Goal: Communication & Community: Connect with others

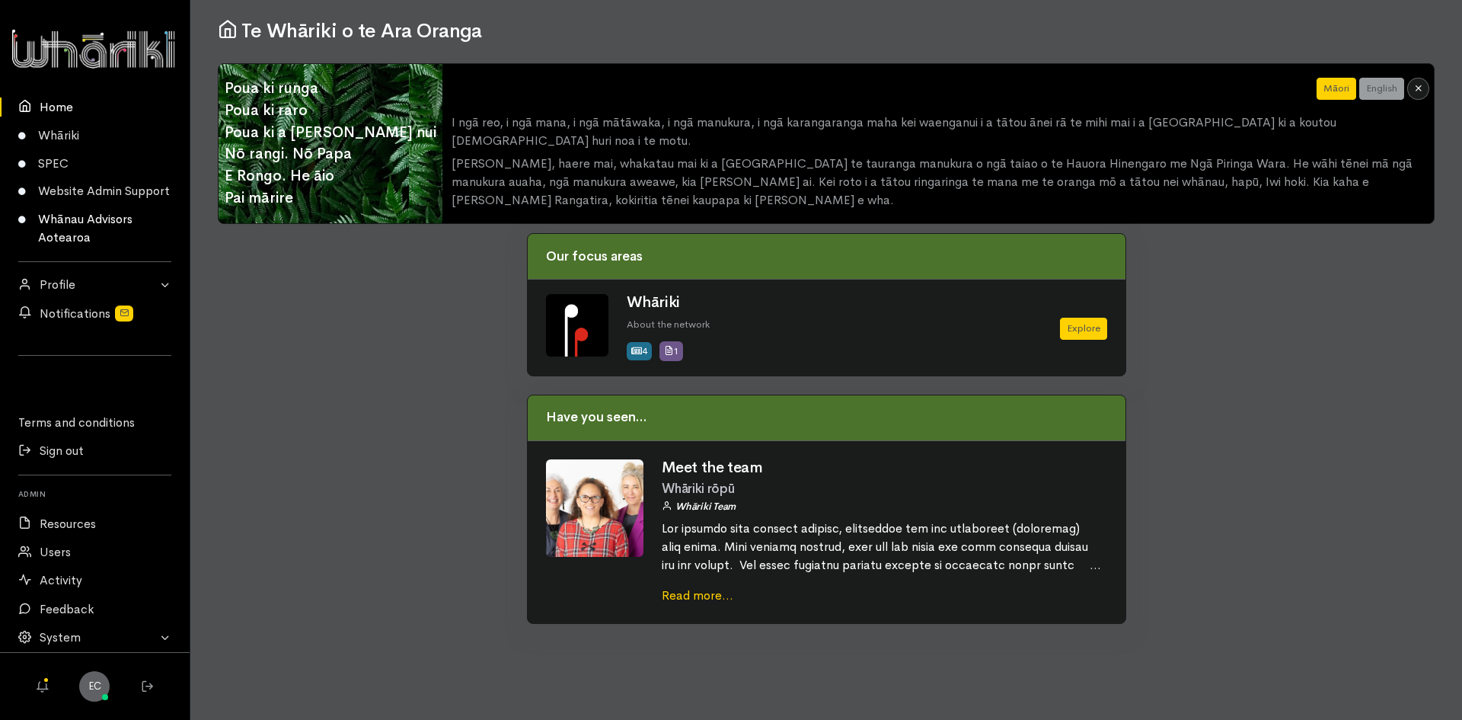
click at [72, 225] on link "Whānau Advisors Aotearoa" at bounding box center [95, 229] width 190 height 46
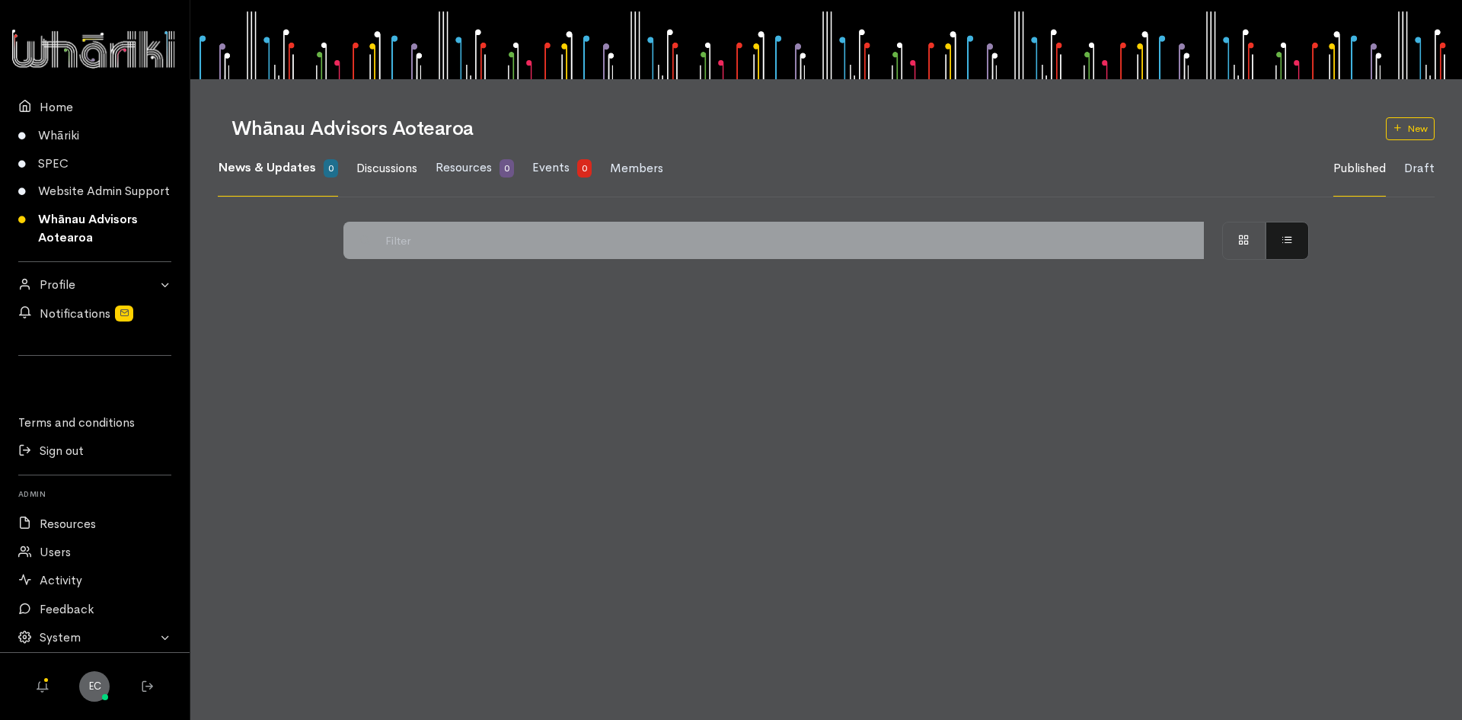
click at [382, 163] on span "Discussions" at bounding box center [386, 168] width 61 height 16
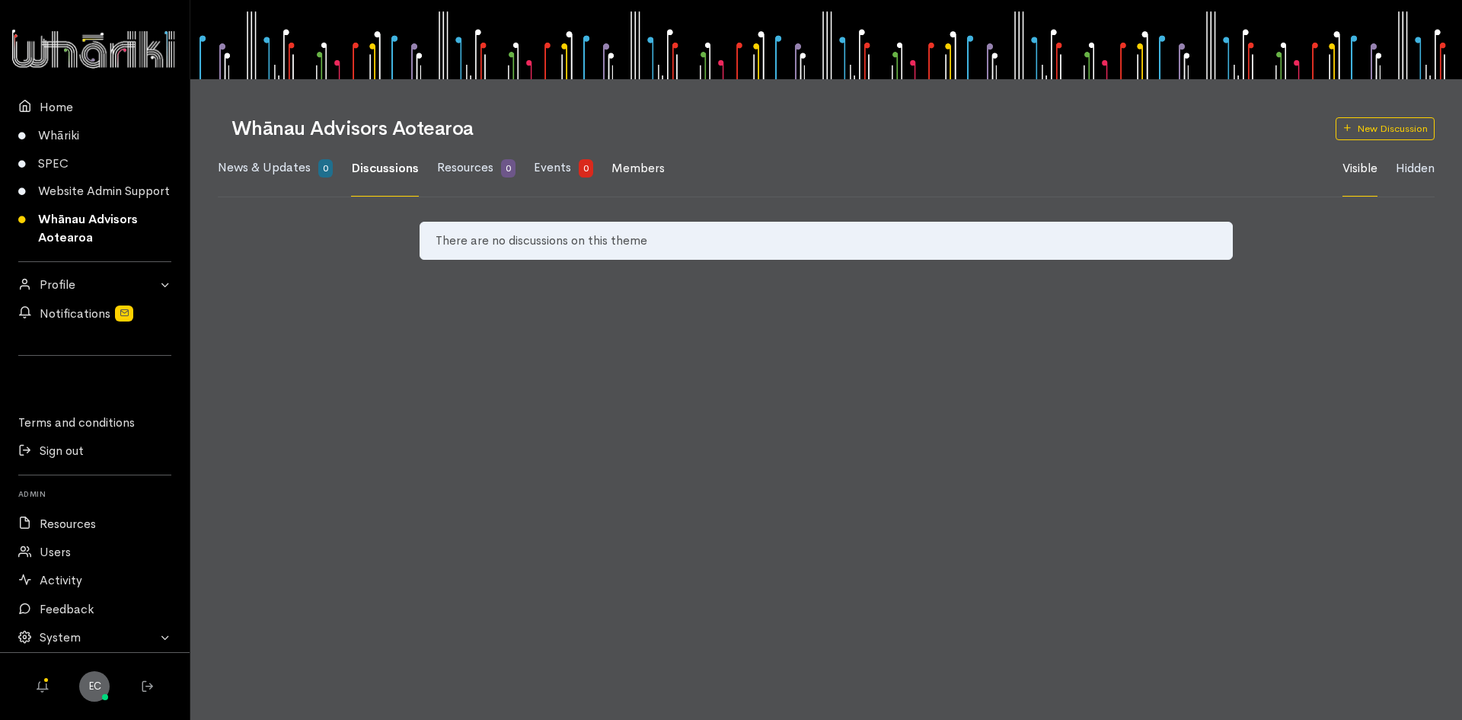
click at [629, 174] on span "Members" at bounding box center [638, 168] width 53 height 16
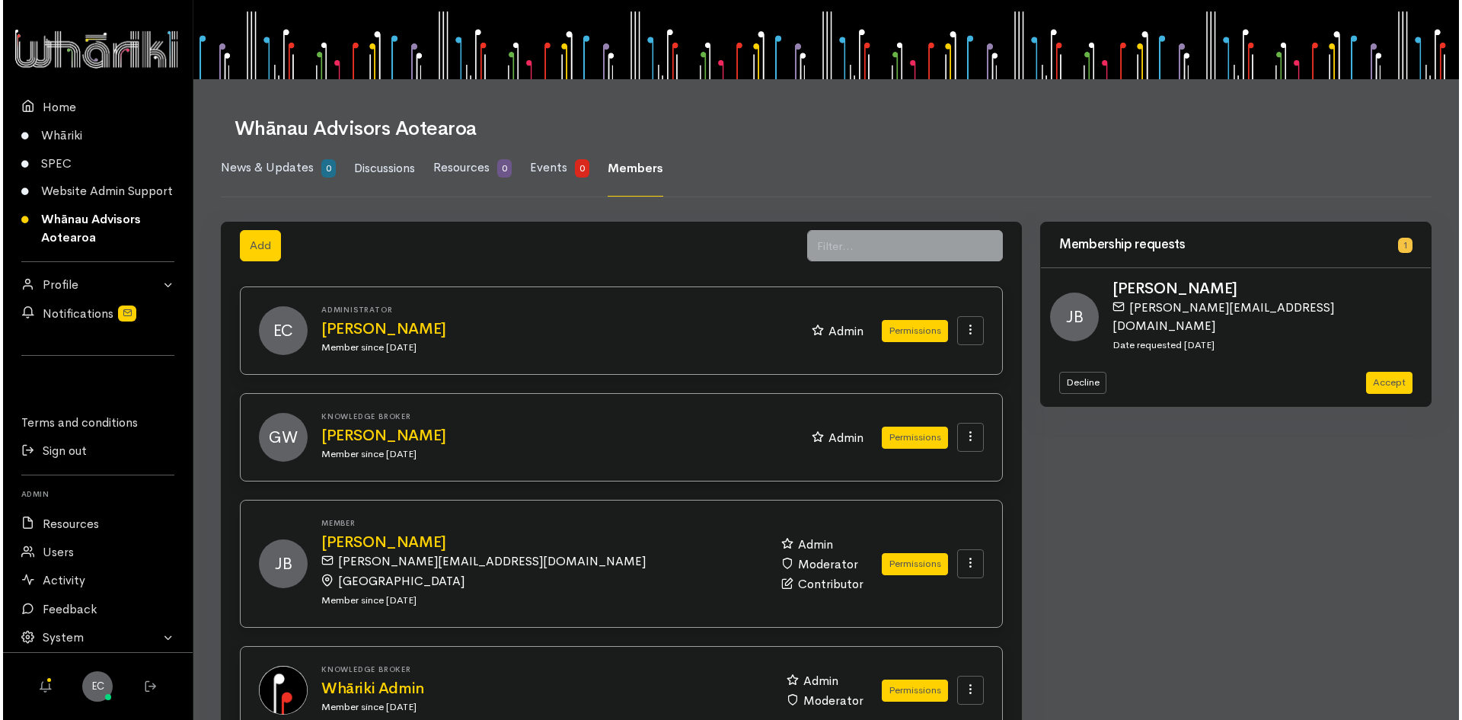
scroll to position [97, 0]
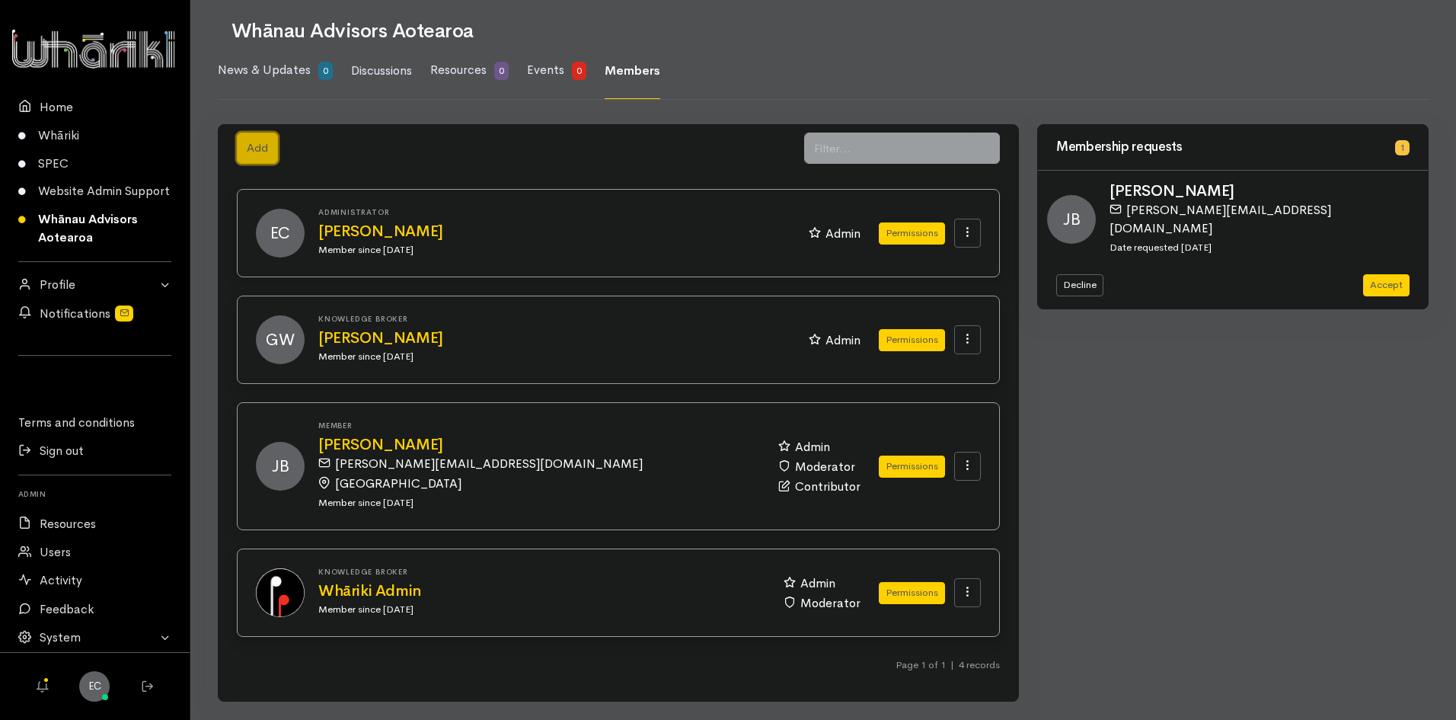
click at [253, 153] on button "Add" at bounding box center [257, 148] width 41 height 31
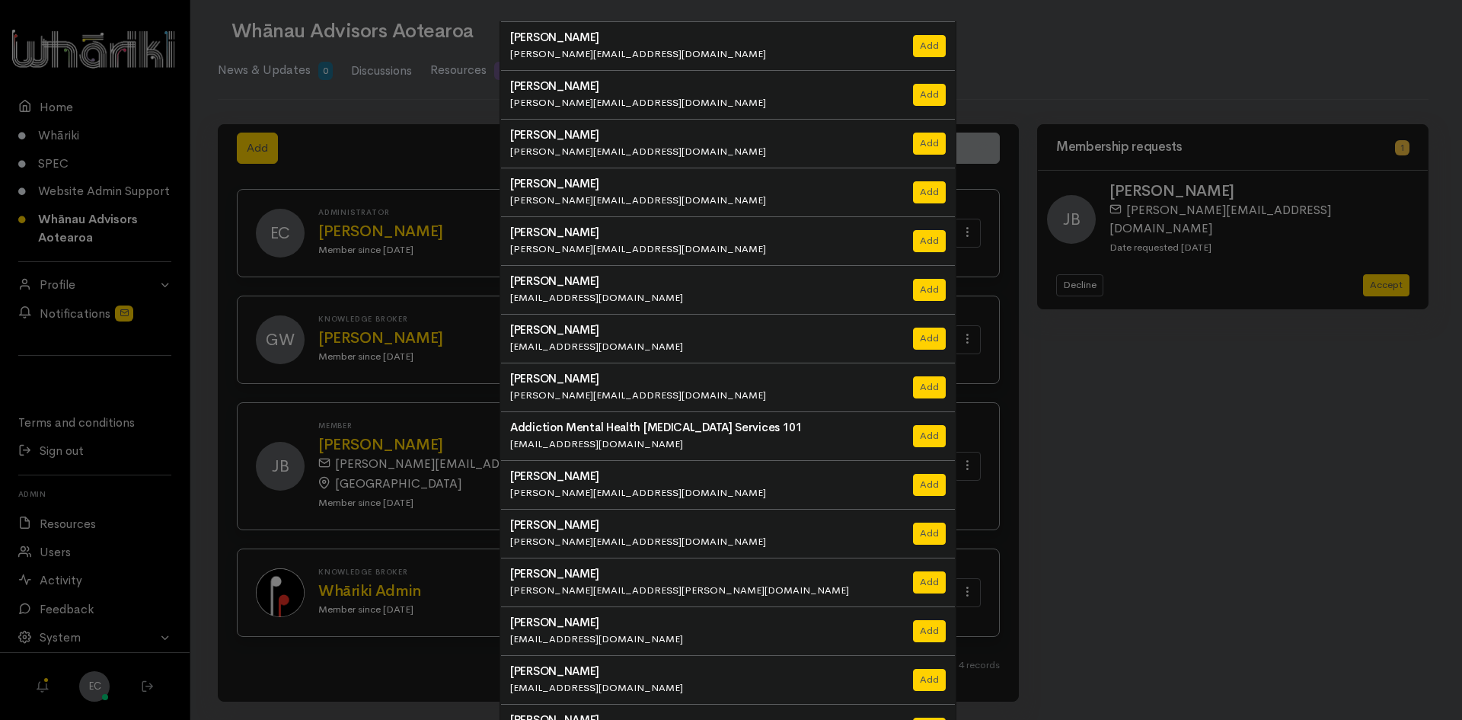
scroll to position [92, 0]
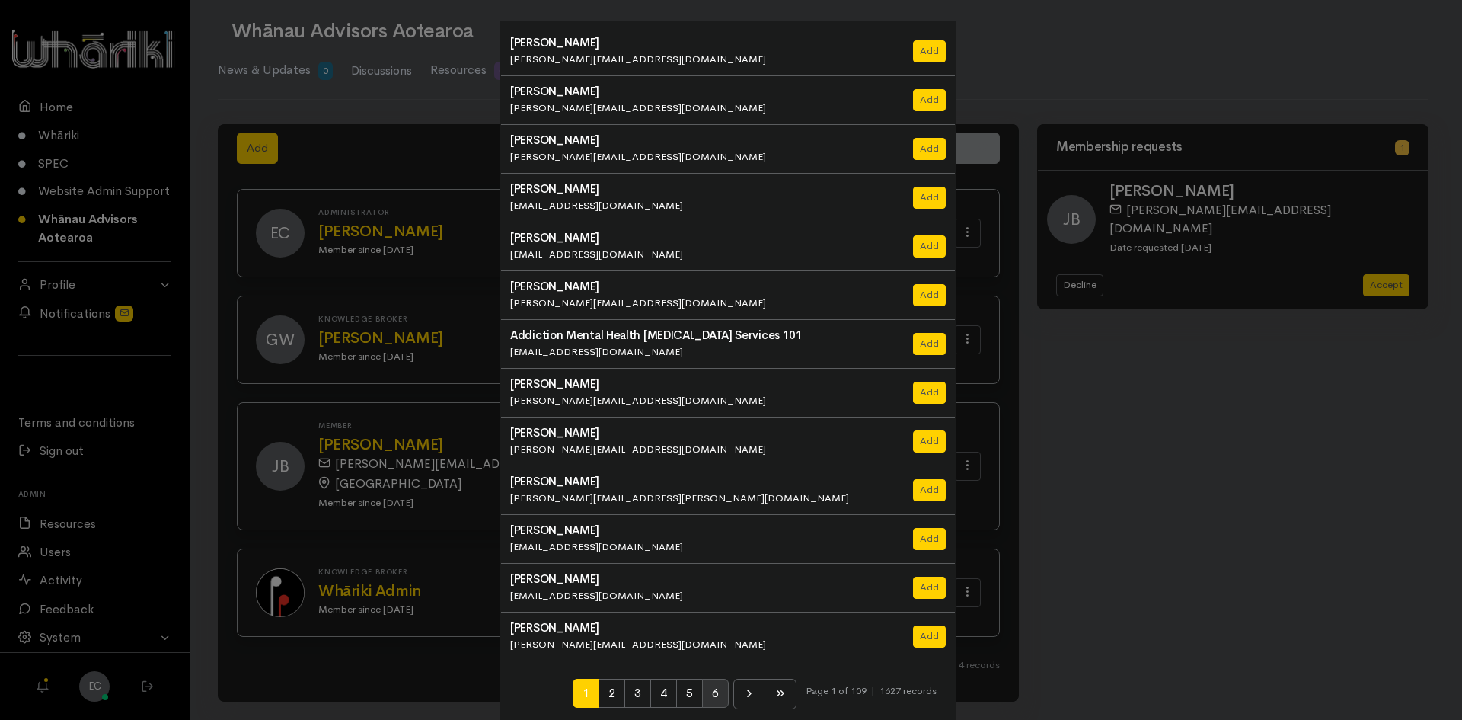
click at [702, 697] on span "6" at bounding box center [715, 693] width 27 height 29
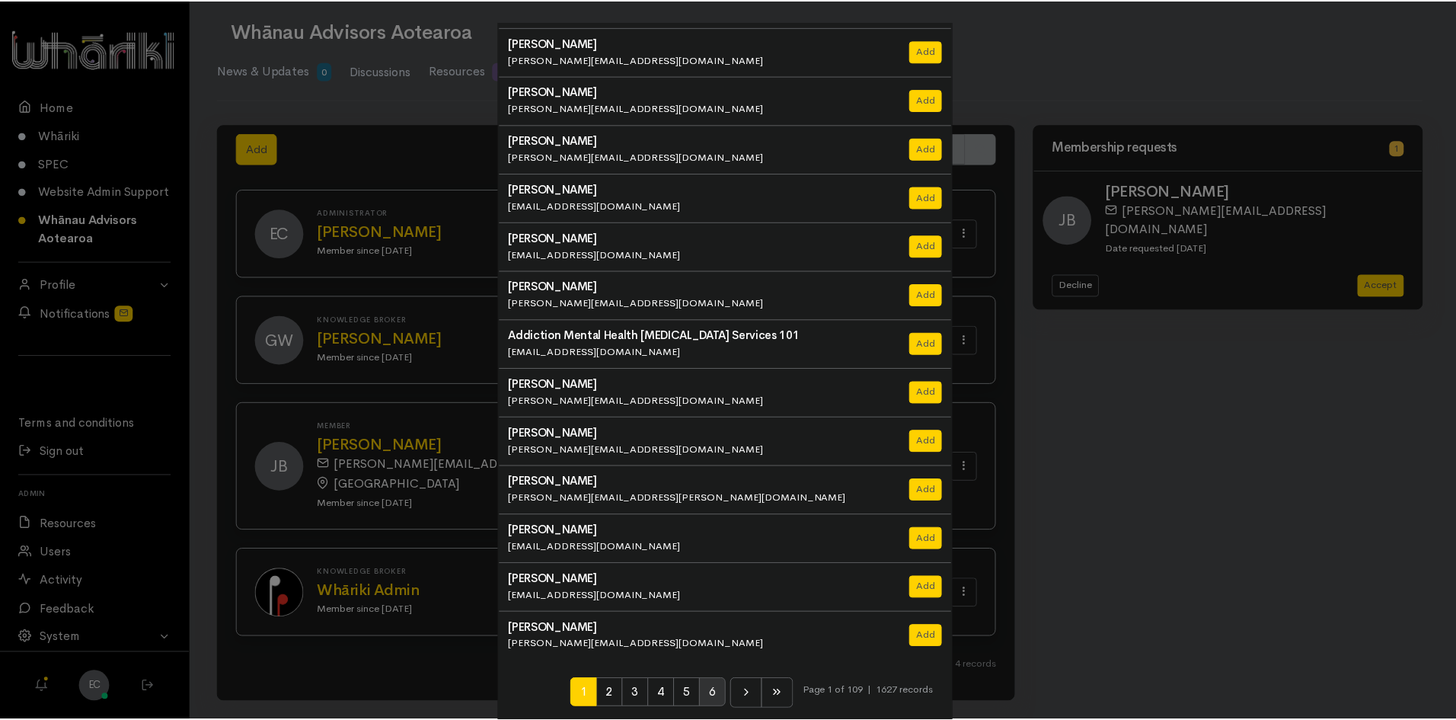
scroll to position [82, 0]
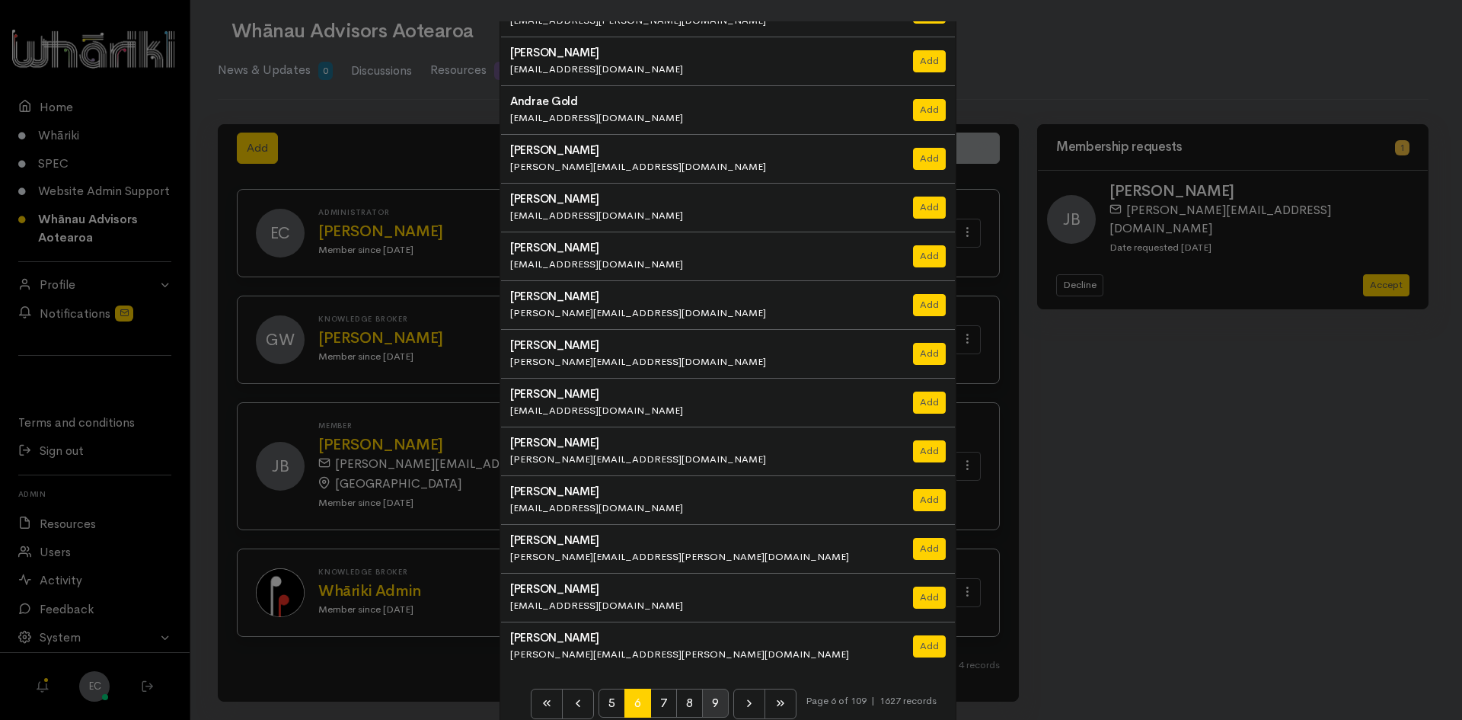
click at [705, 691] on span "9" at bounding box center [715, 702] width 27 height 29
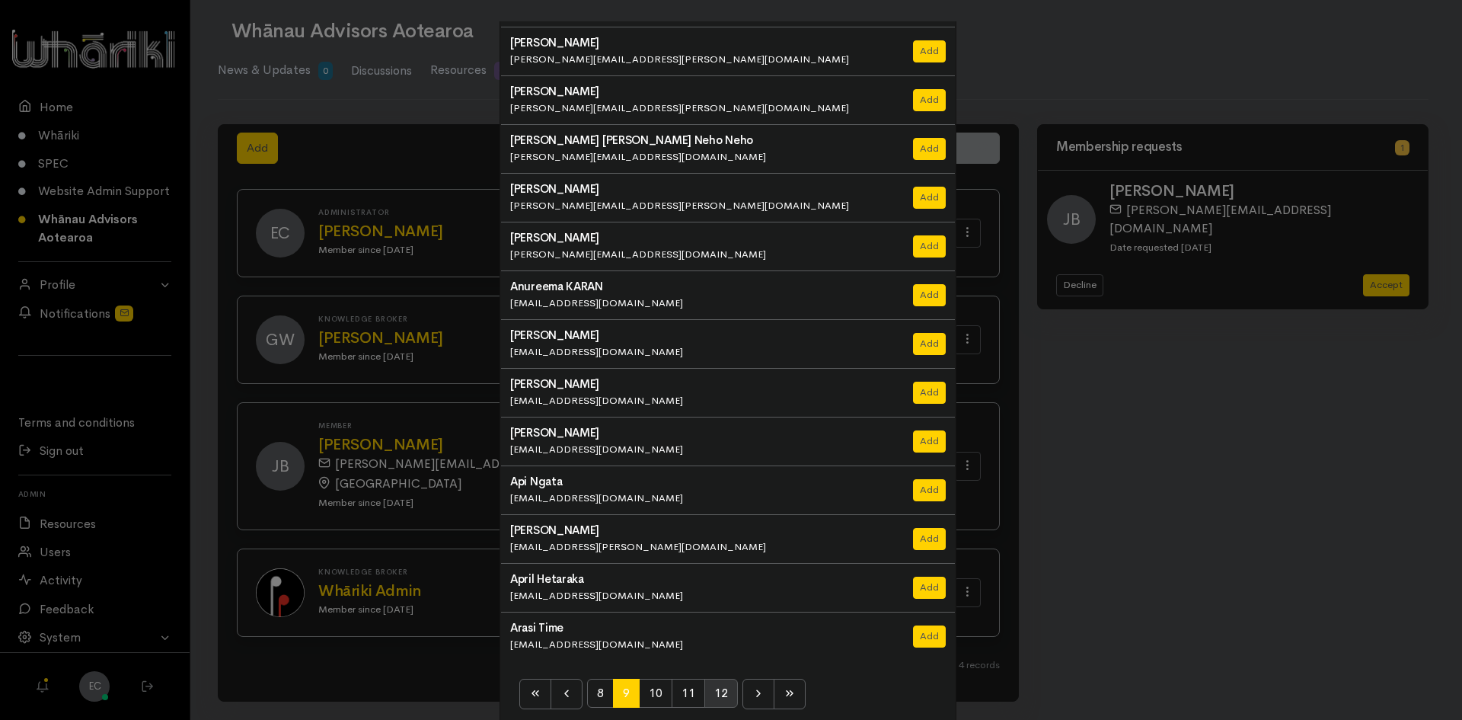
click at [724, 694] on span "12" at bounding box center [721, 693] width 34 height 29
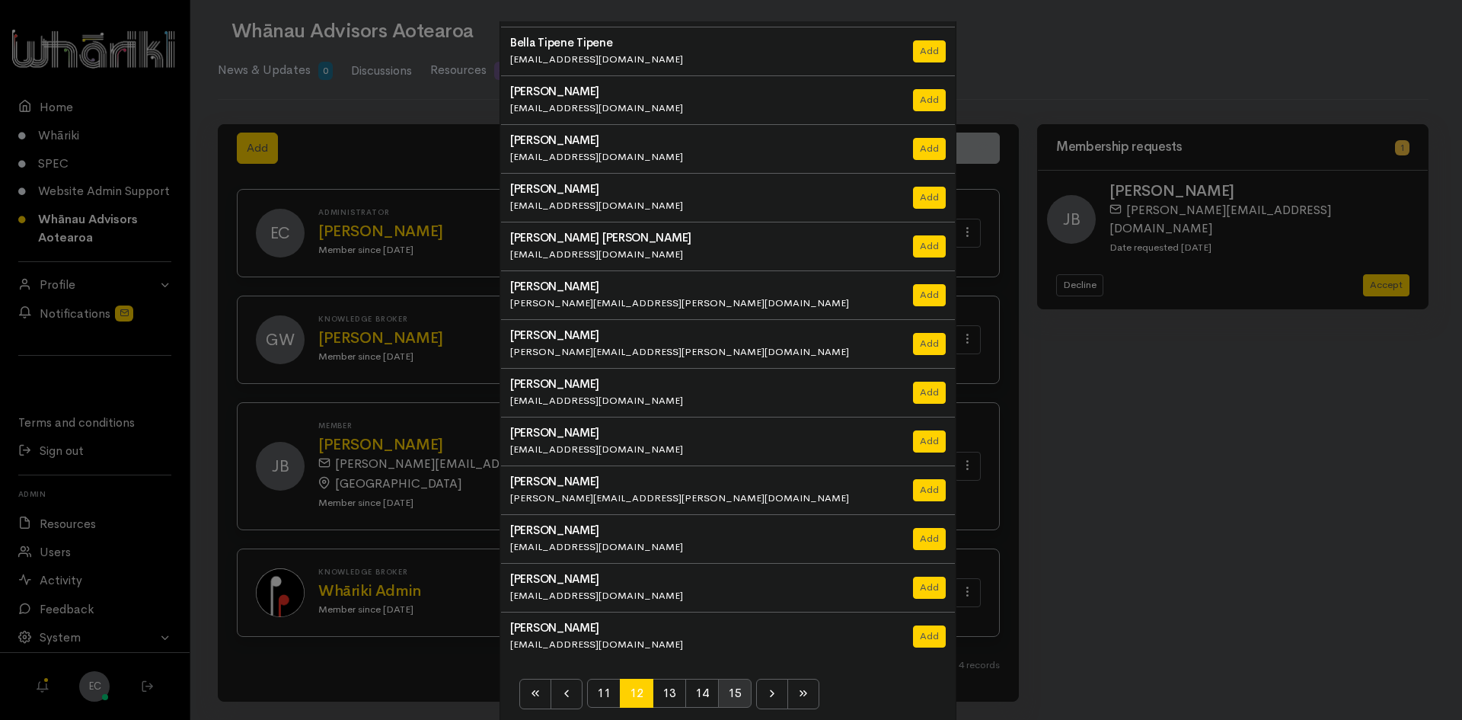
click at [745, 692] on span "15" at bounding box center [735, 693] width 34 height 29
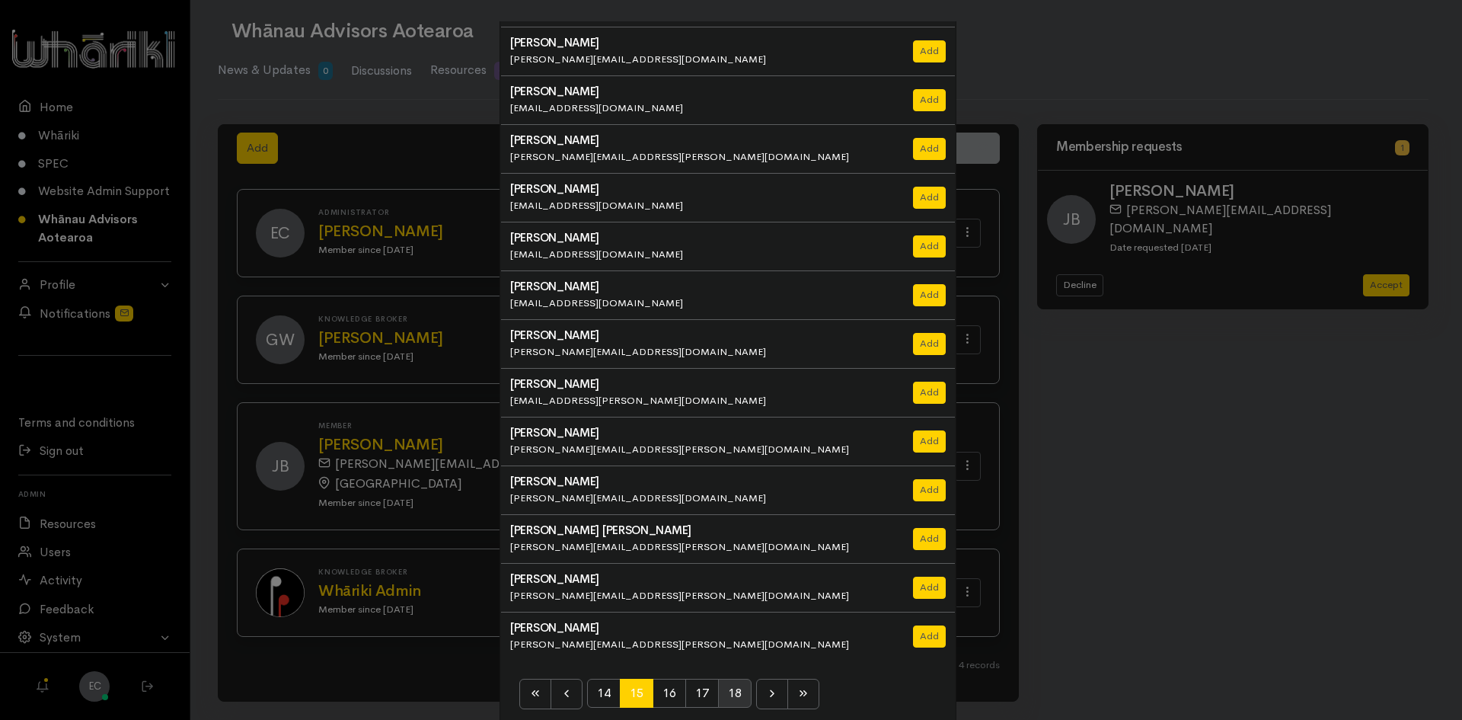
click at [741, 693] on span "18" at bounding box center [735, 693] width 34 height 29
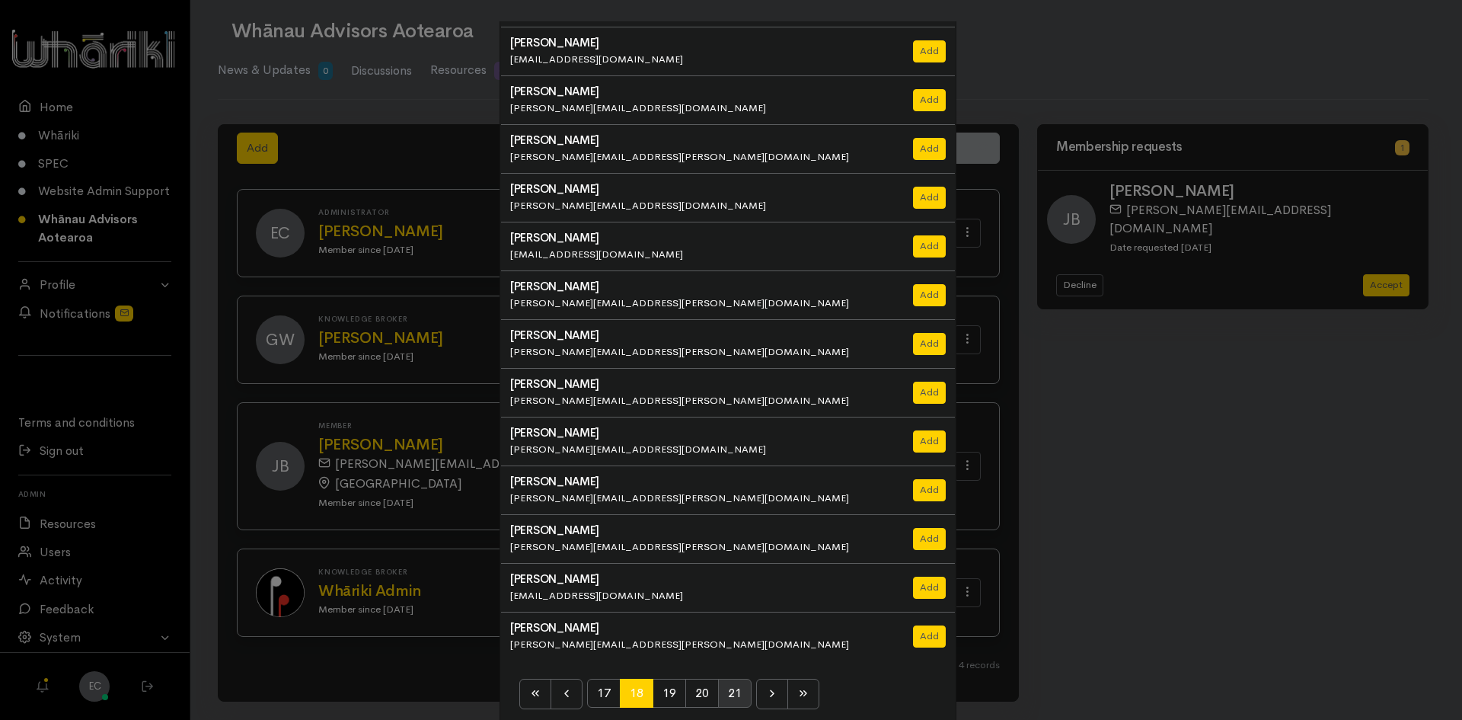
click at [733, 693] on span "21" at bounding box center [735, 693] width 34 height 29
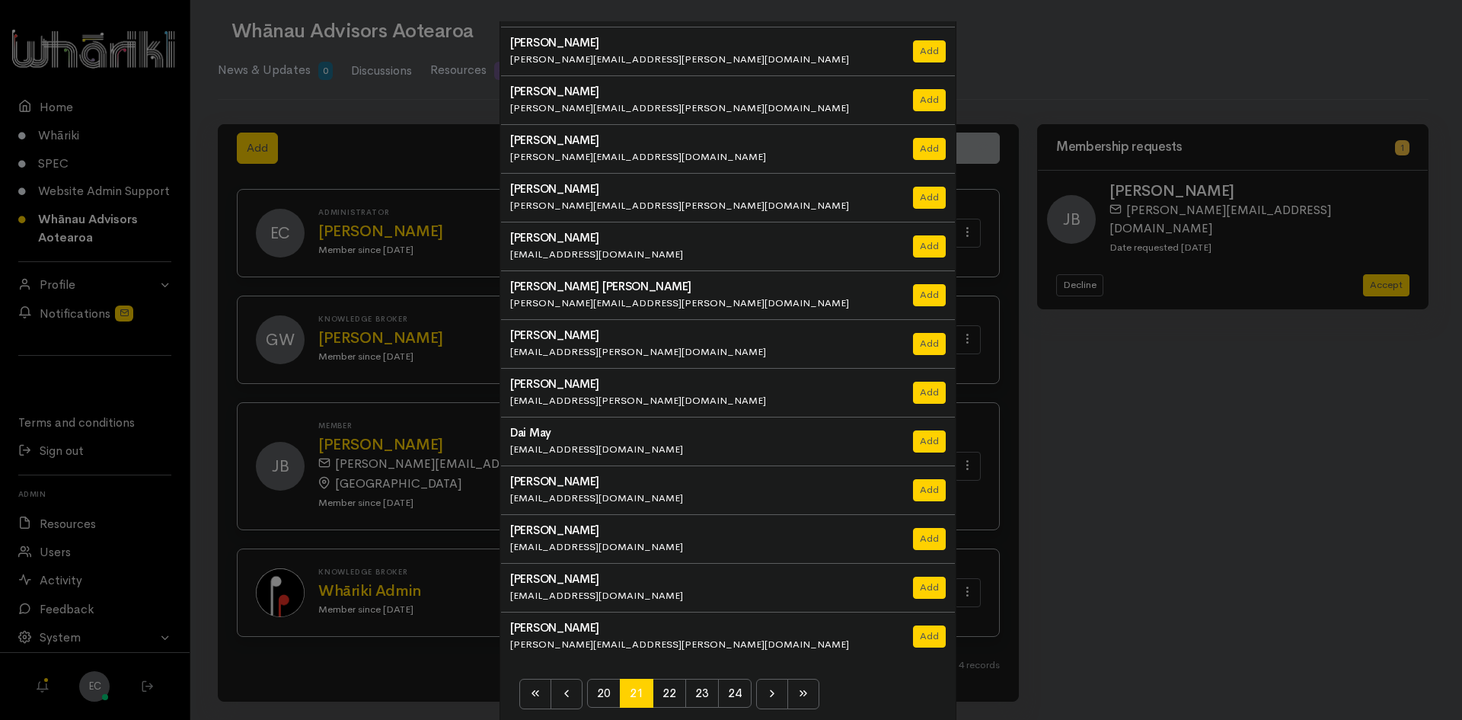
click at [733, 693] on span "24" at bounding box center [735, 693] width 34 height 29
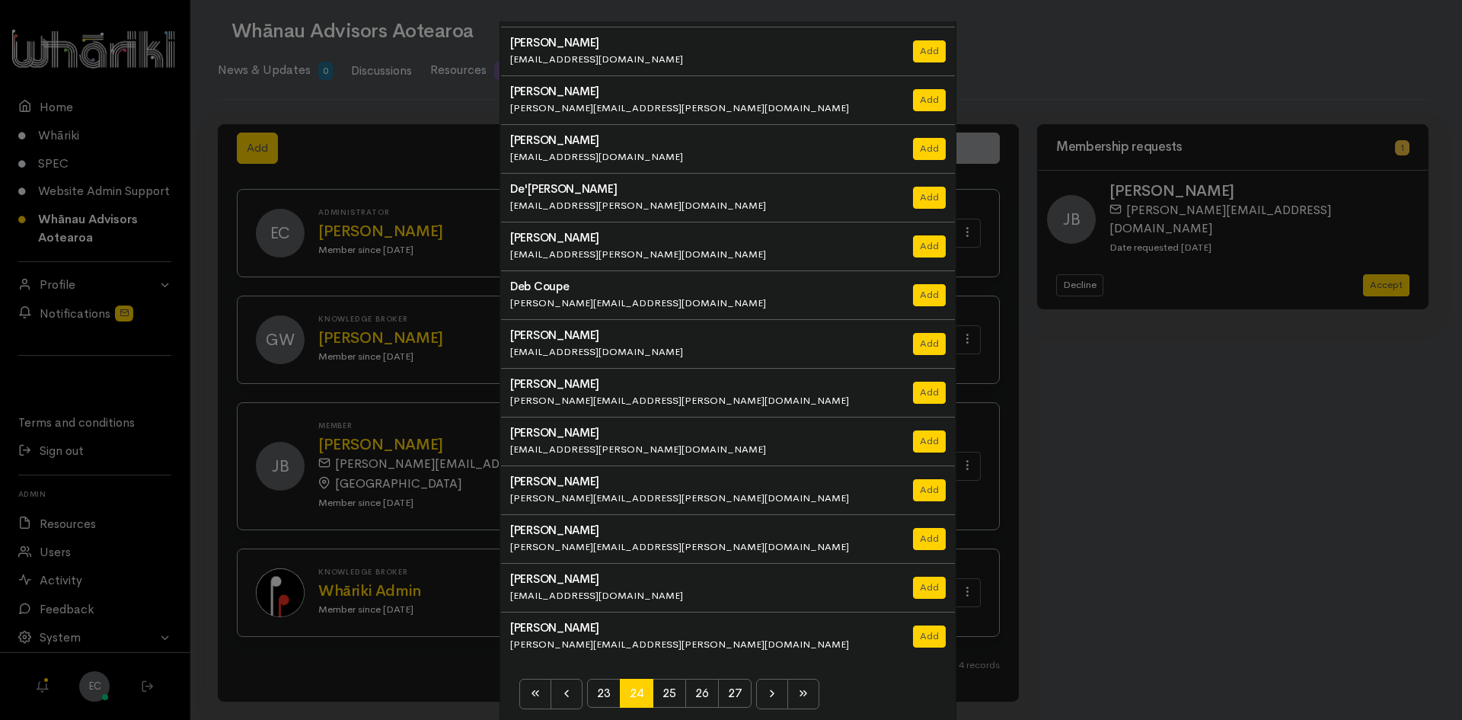
click at [733, 693] on span "27" at bounding box center [735, 693] width 34 height 29
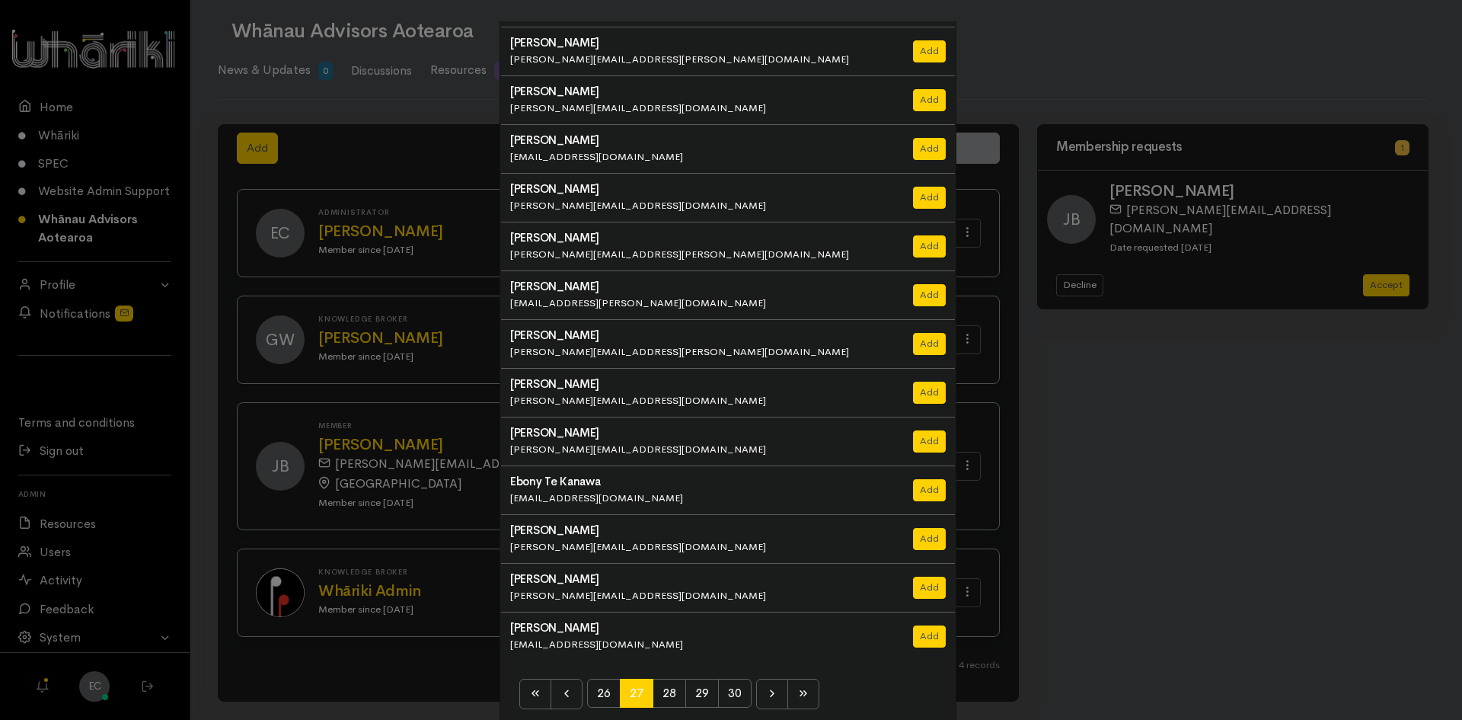
click at [733, 694] on span "30" at bounding box center [735, 693] width 34 height 29
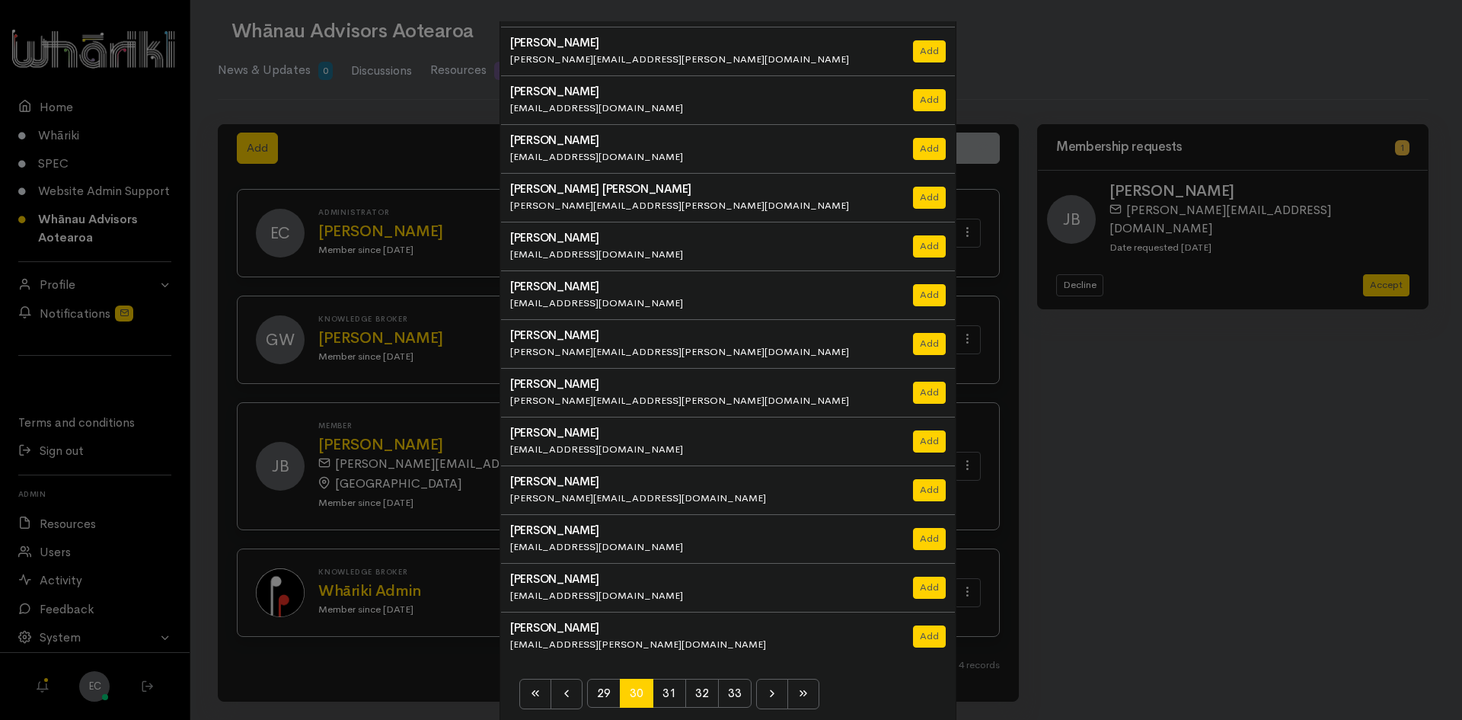
click at [733, 694] on span "33" at bounding box center [735, 693] width 34 height 29
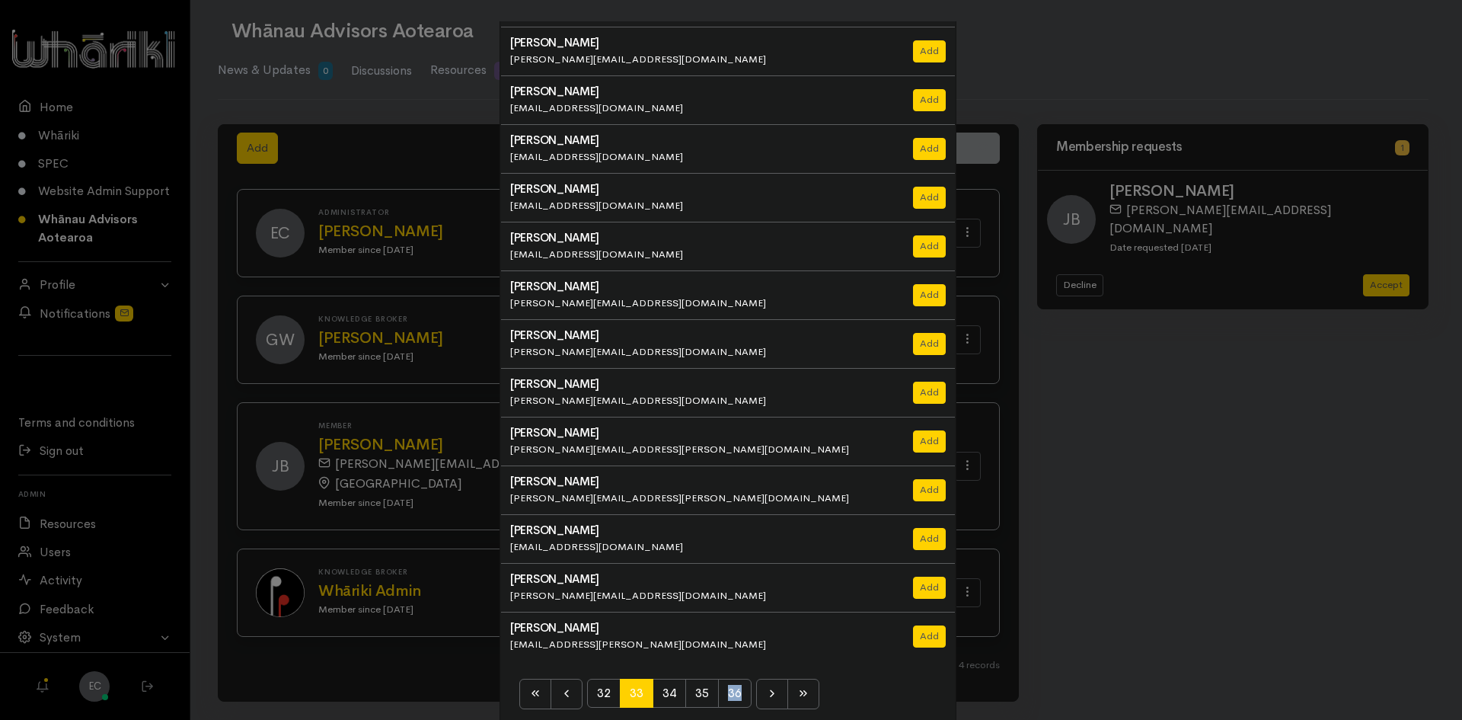
click at [733, 694] on span "36" at bounding box center [735, 693] width 34 height 29
click at [733, 694] on span "39" at bounding box center [735, 693] width 34 height 29
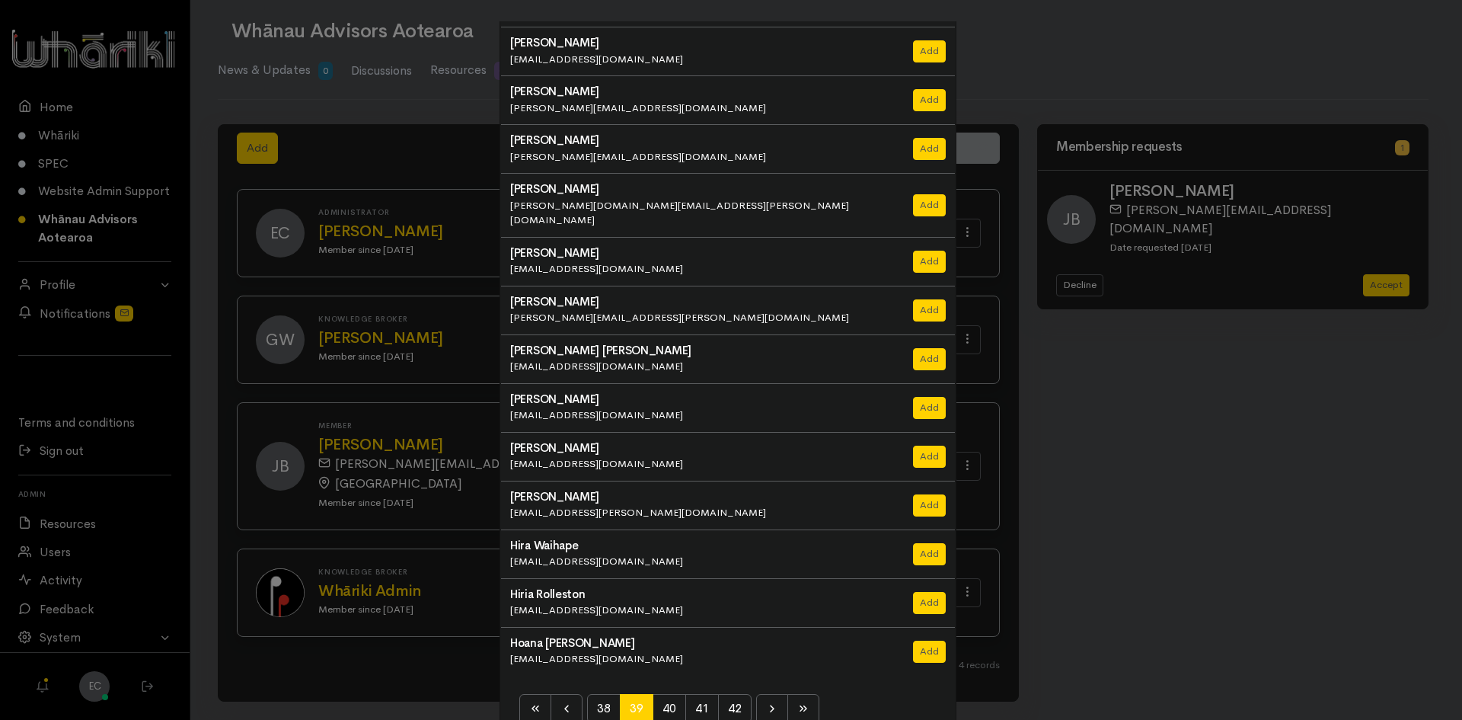
click at [733, 694] on span "42" at bounding box center [735, 708] width 34 height 29
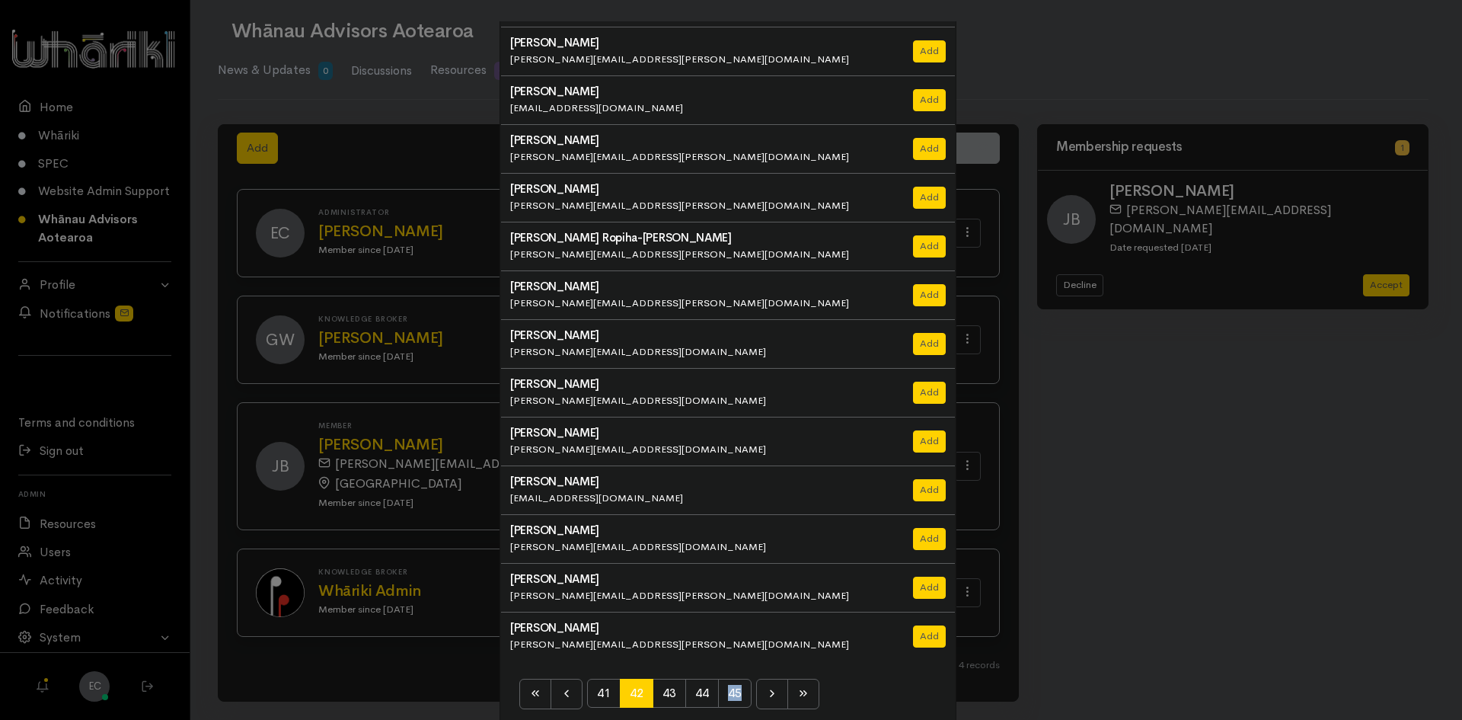
click at [733, 694] on span "45" at bounding box center [735, 693] width 34 height 29
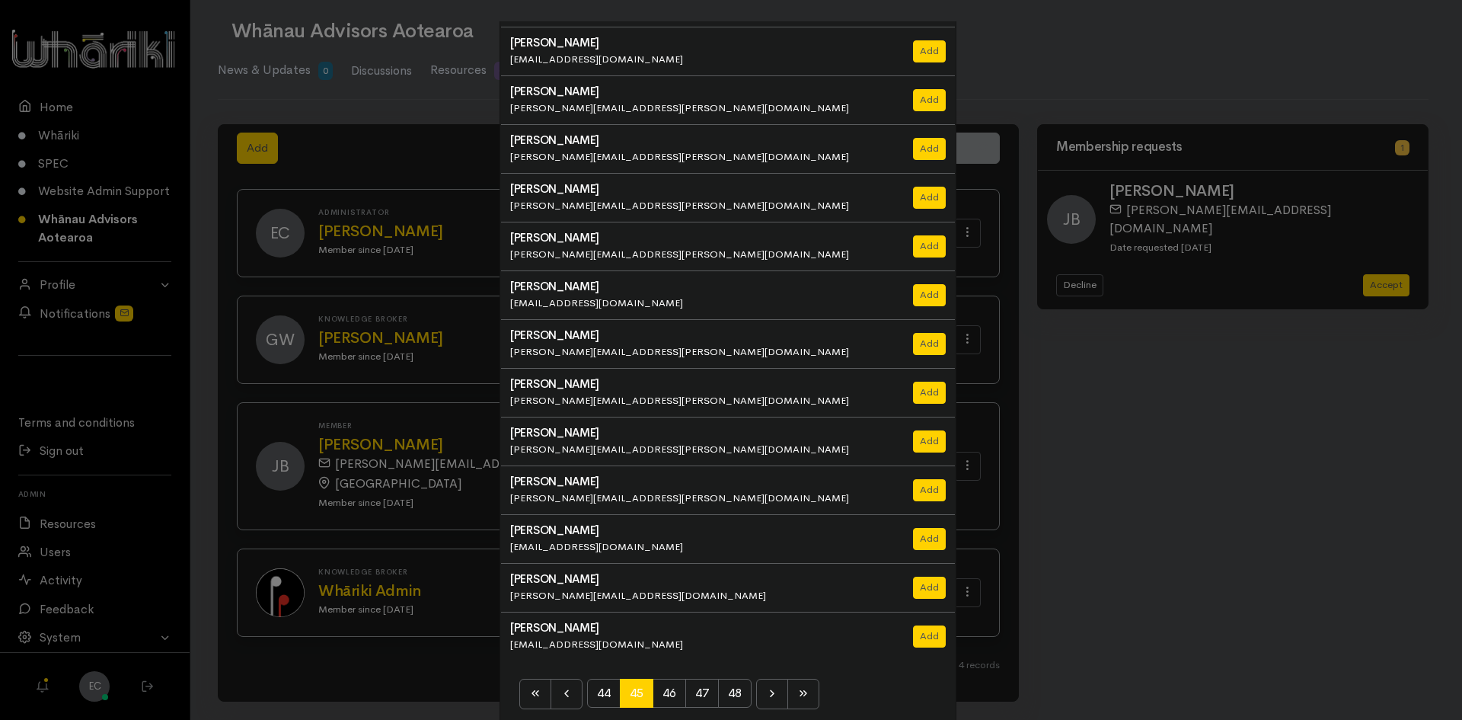
click at [733, 694] on span "48" at bounding box center [735, 693] width 34 height 29
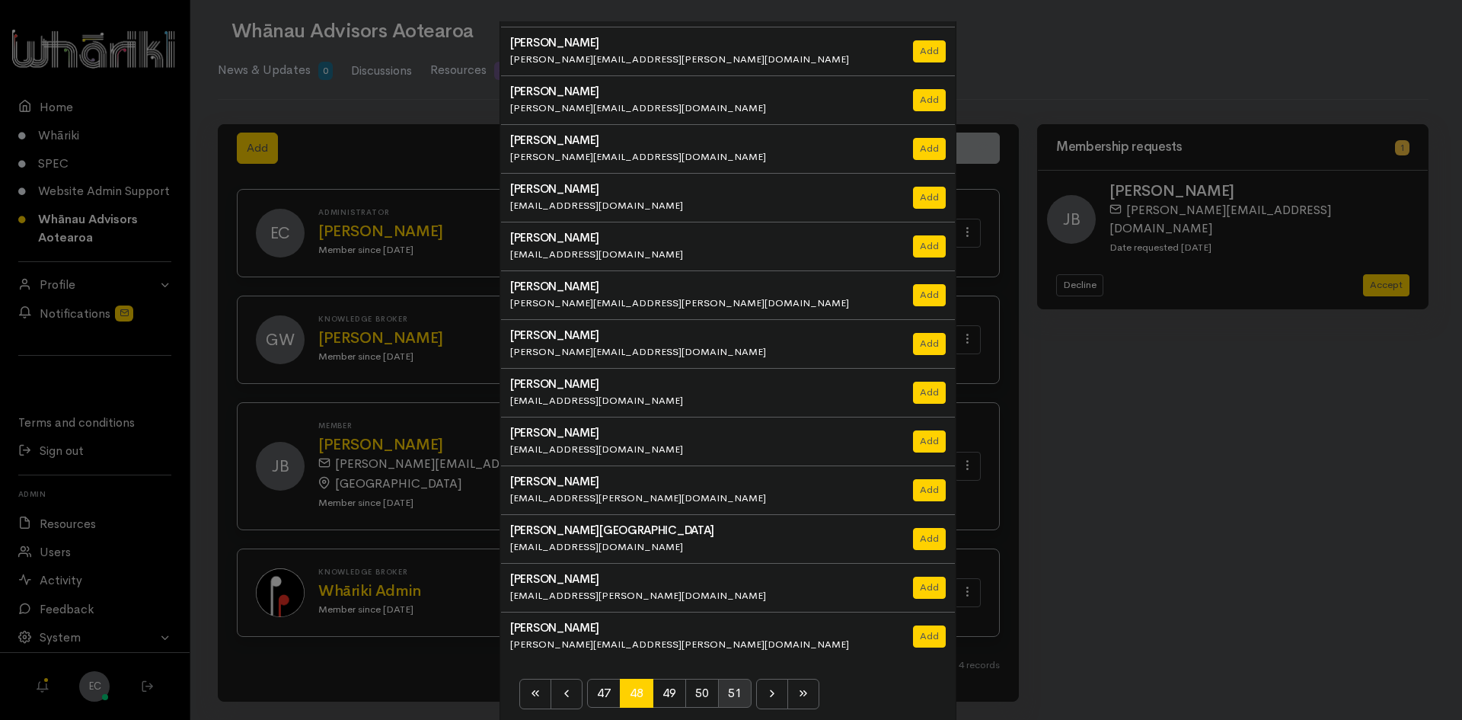
click at [733, 695] on span "51" at bounding box center [735, 693] width 34 height 29
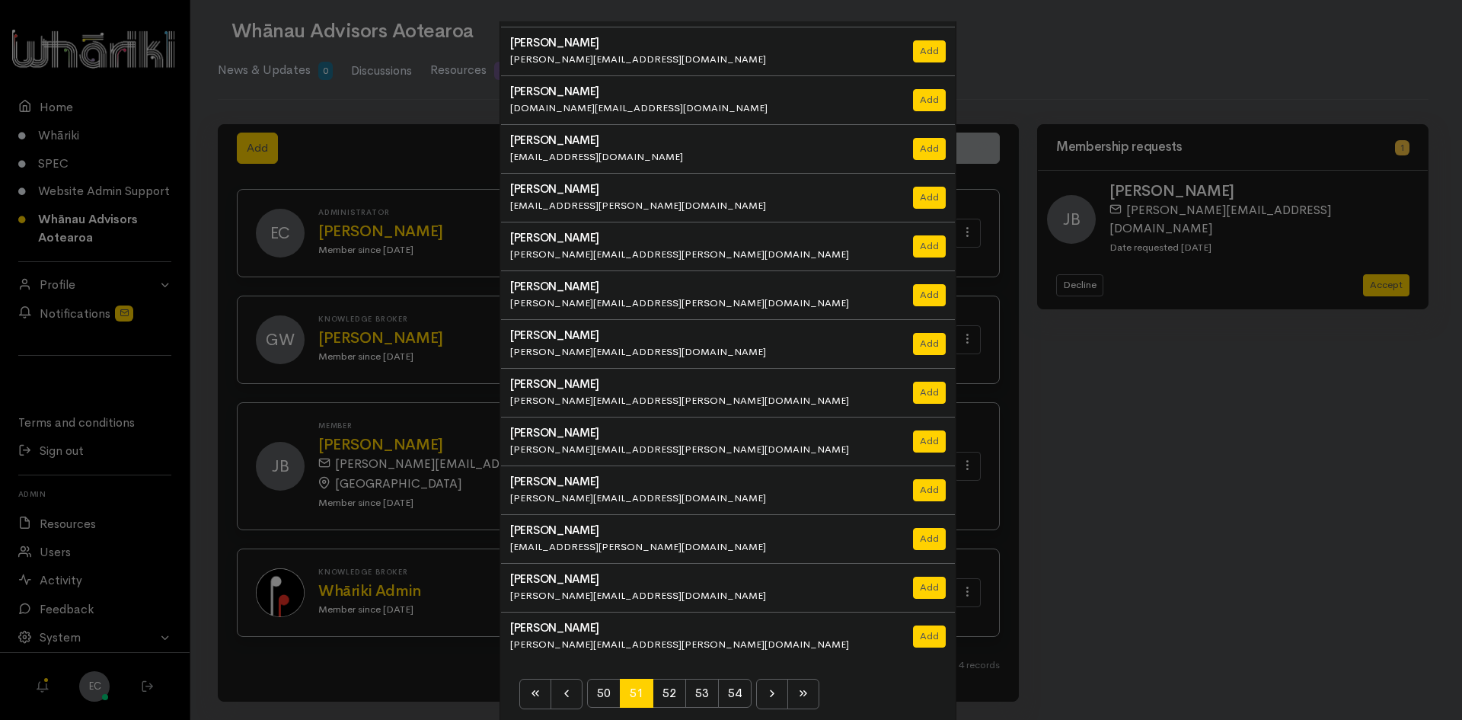
click at [733, 695] on span "54" at bounding box center [735, 693] width 34 height 29
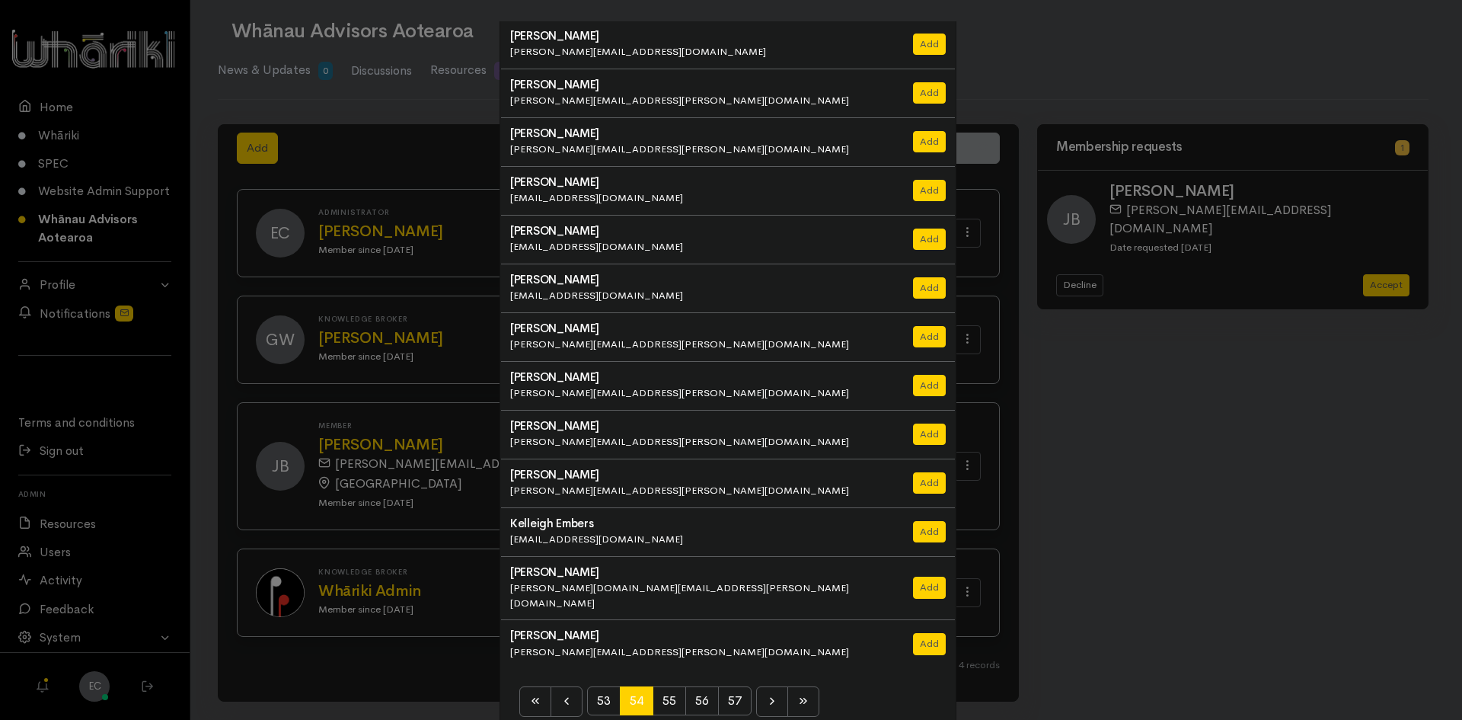
click at [733, 695] on span "57" at bounding box center [735, 700] width 34 height 29
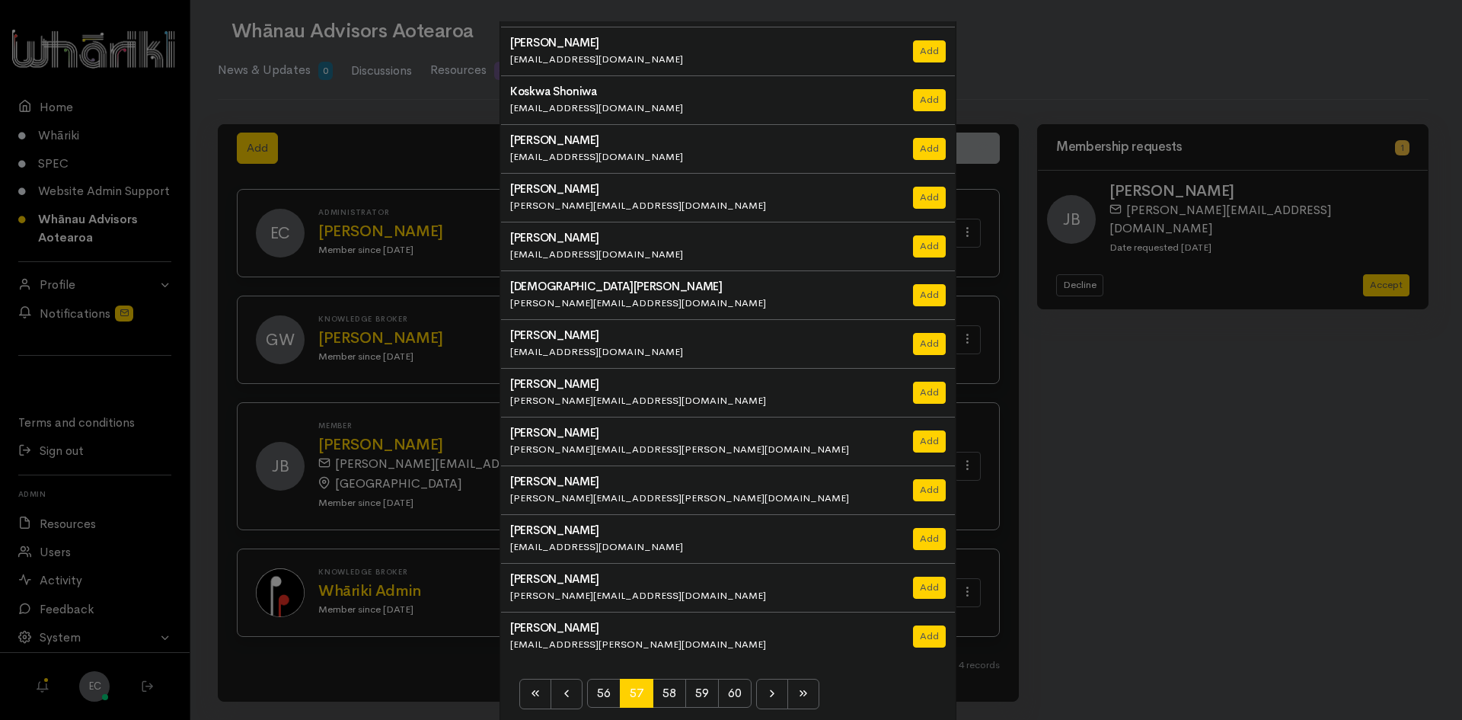
click at [733, 695] on span "60" at bounding box center [735, 693] width 34 height 29
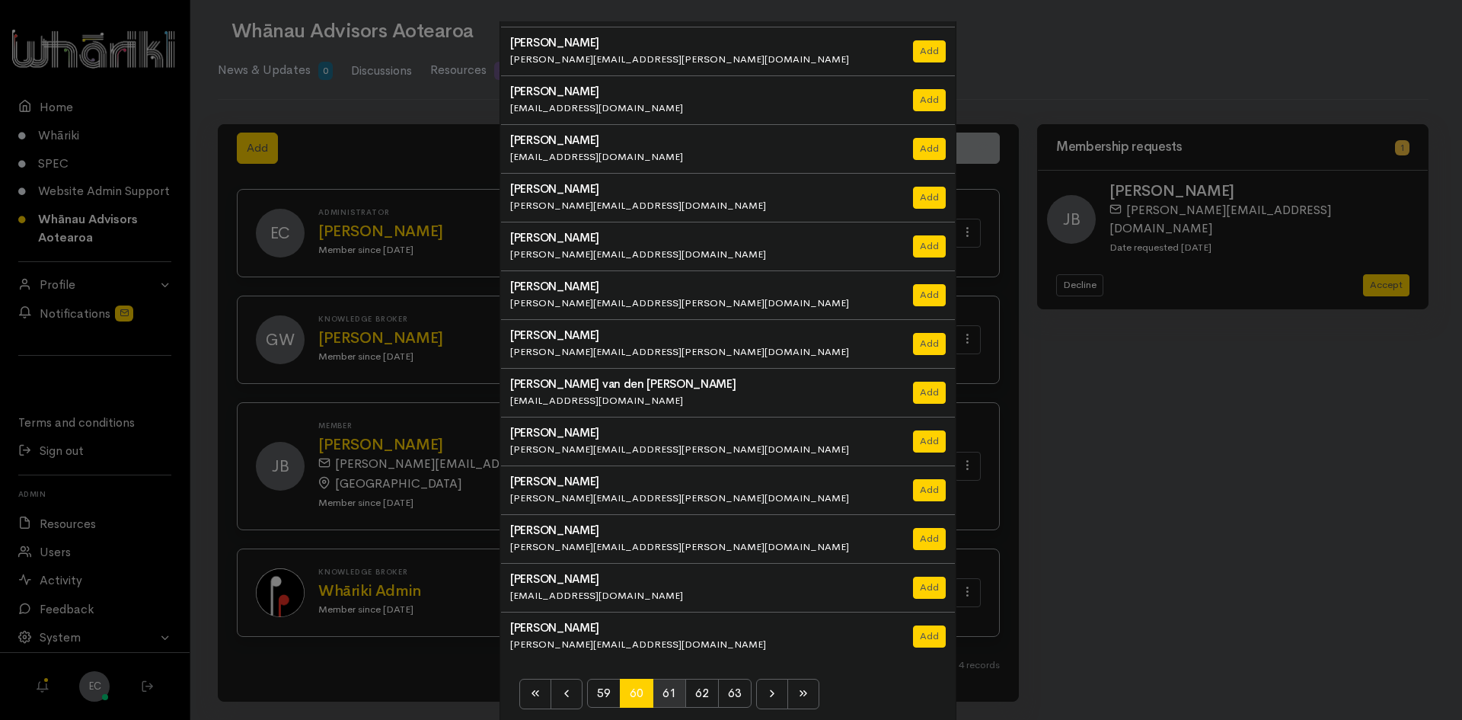
click at [665, 694] on span "61" at bounding box center [670, 693] width 34 height 29
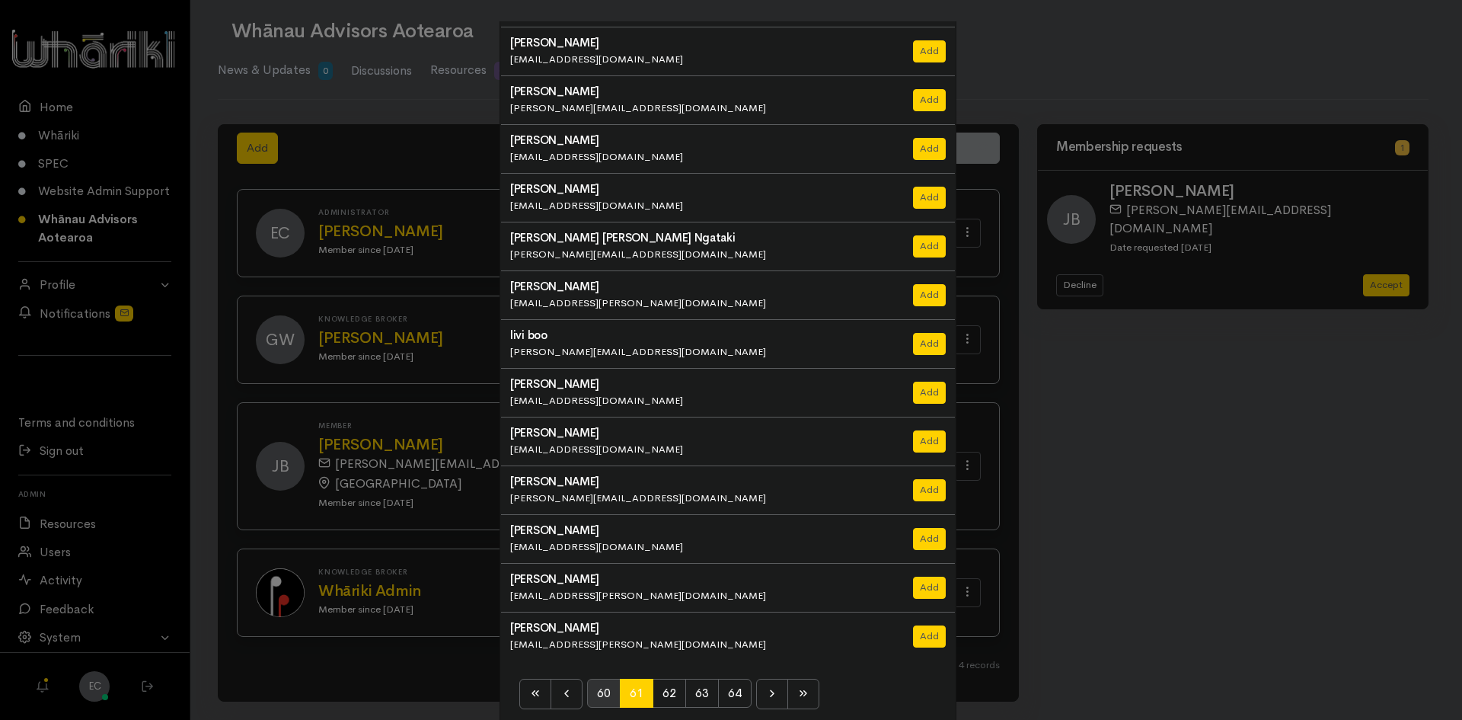
click at [611, 695] on span "60" at bounding box center [604, 693] width 34 height 29
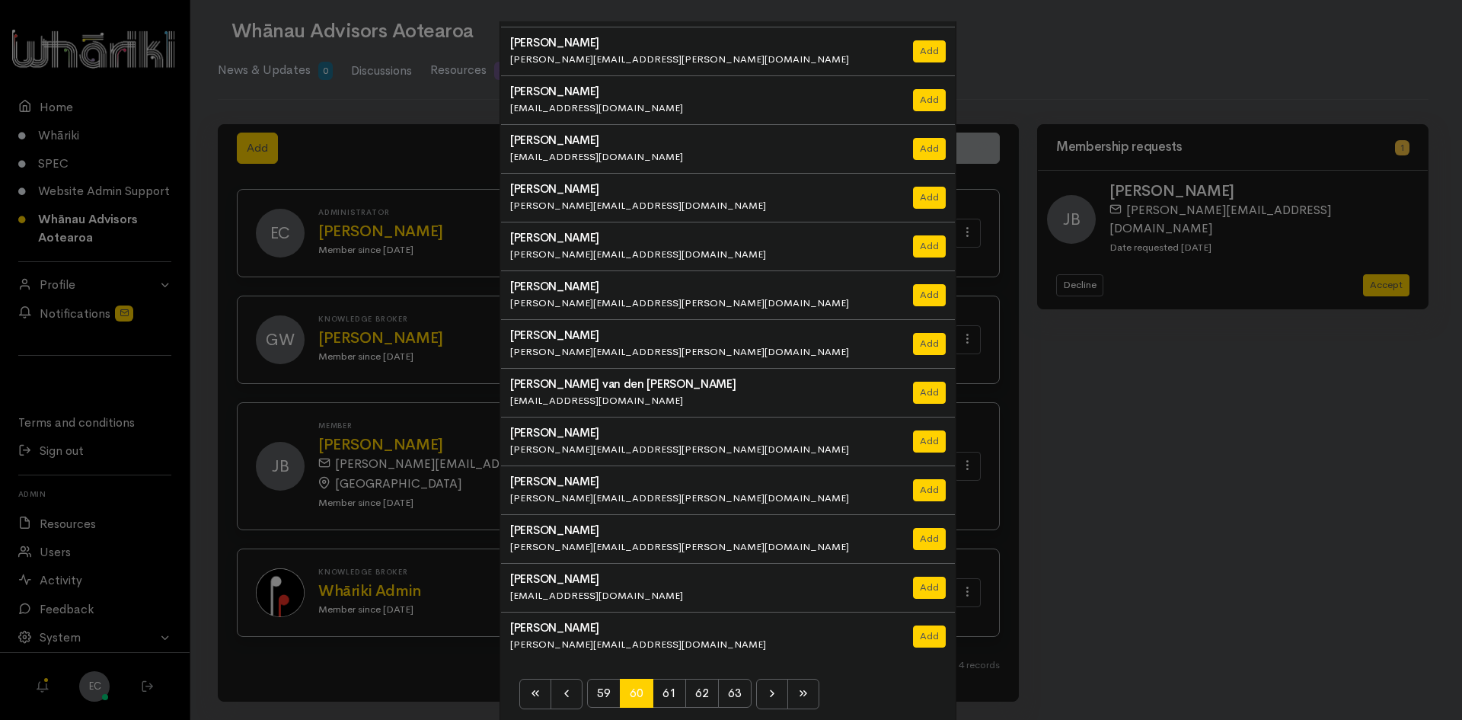
click at [370, 660] on div "Add new members × Leoma Tawaroa Leoma@tumuainnovation.co.nz Add" at bounding box center [731, 360] width 1462 height 720
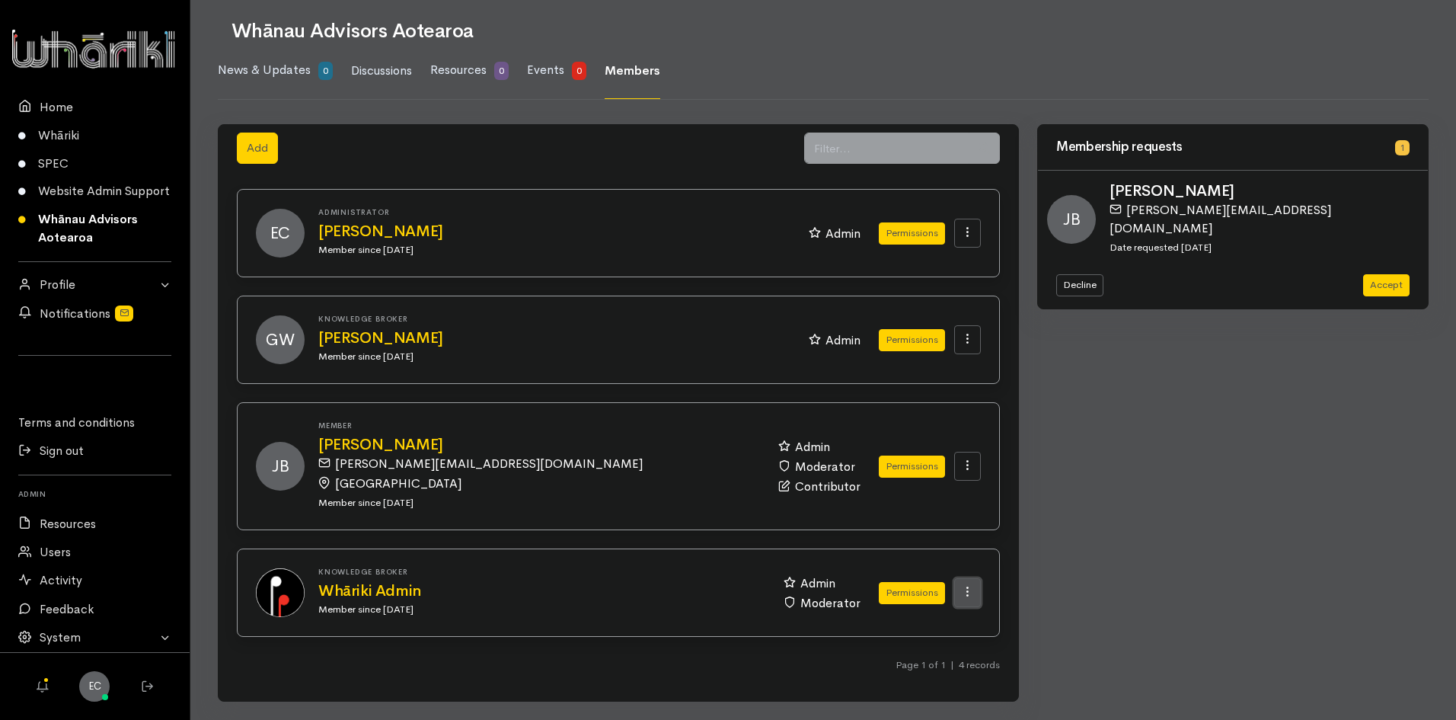
click at [966, 599] on button at bounding box center [967, 592] width 27 height 29
click at [312, 580] on div "Knowledge Broker Whāriki Admin Member since 23 Sep 2025" at bounding box center [541, 592] width 465 height 50
click at [353, 595] on h2 "Whāriki Admin" at bounding box center [541, 591] width 447 height 17
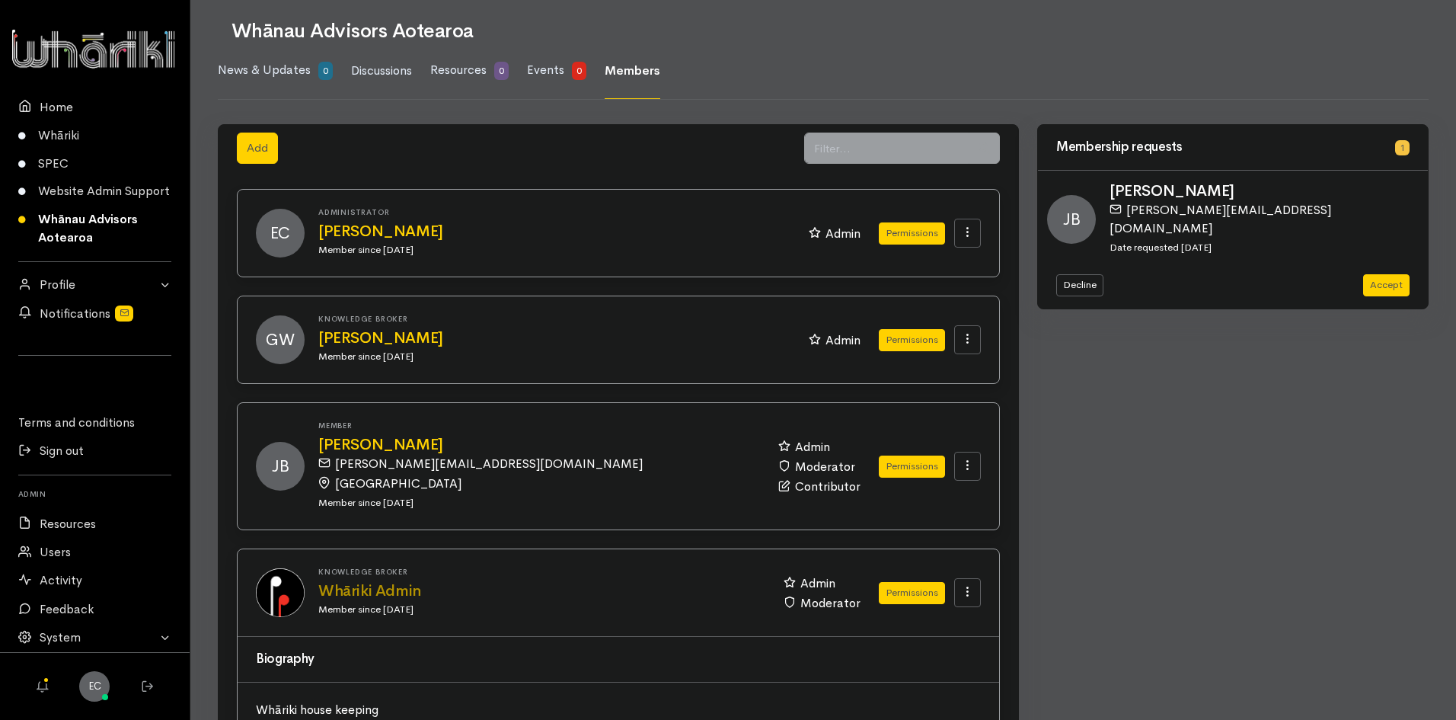
scroll to position [211, 0]
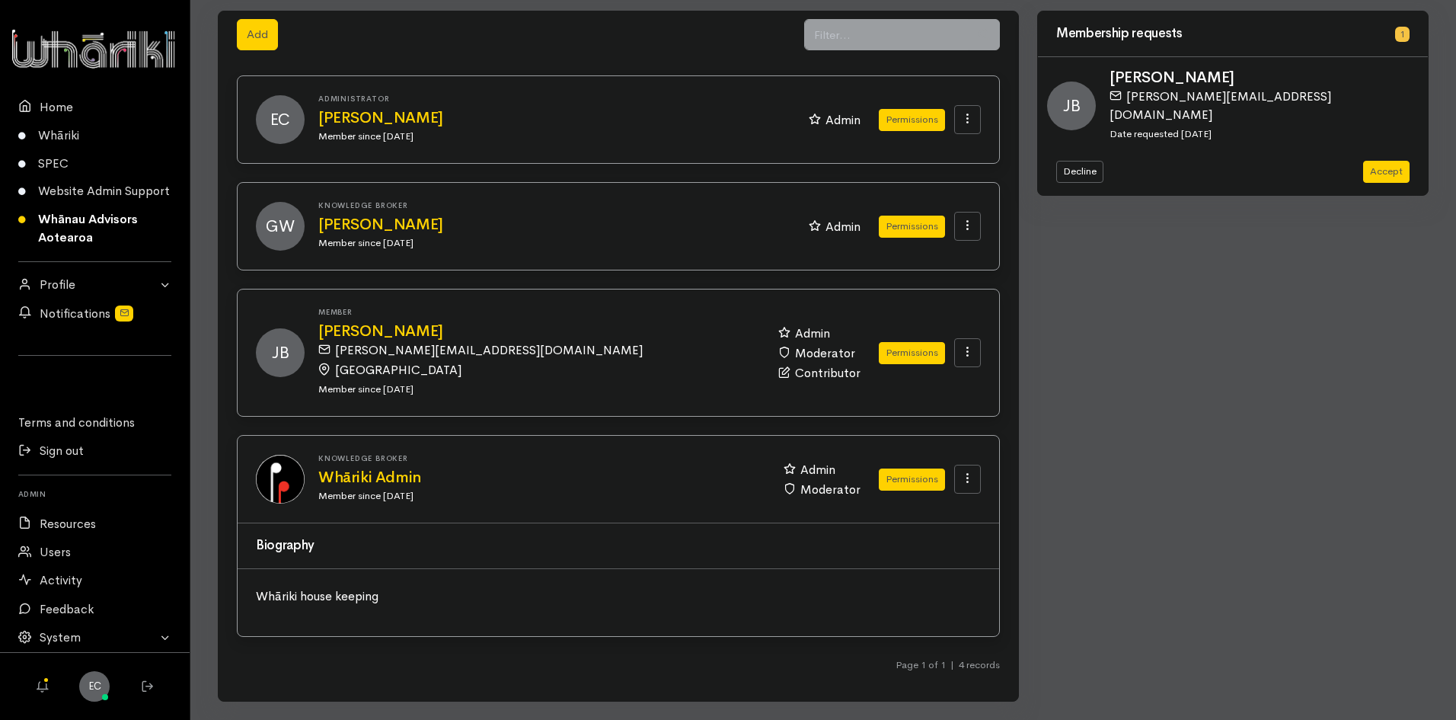
click at [282, 484] on img at bounding box center [280, 479] width 49 height 49
click at [382, 507] on div "Knowledge Broker Whāriki Admin Member since 23 Sep 2025 Admin Moderator Permiss…" at bounding box center [619, 479] width 762 height 87
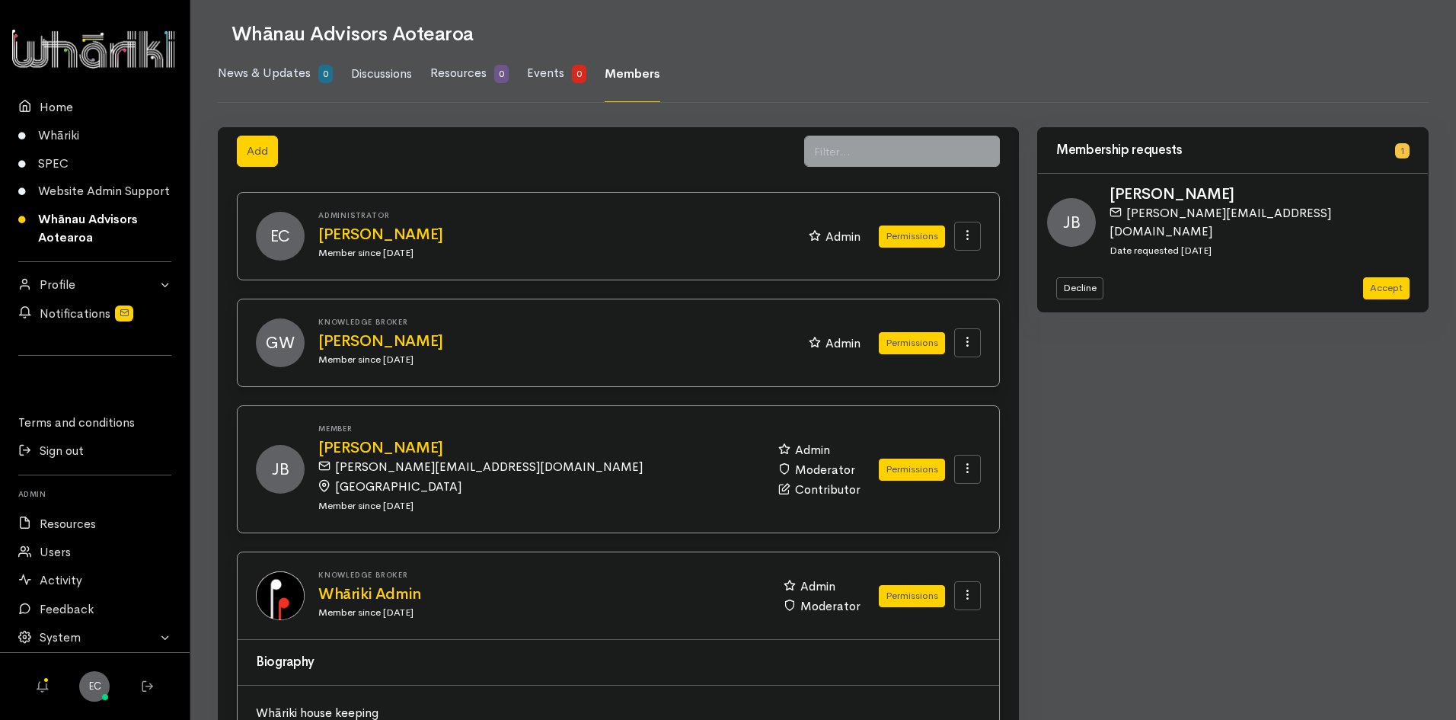
scroll to position [94, 0]
click at [58, 545] on link "Users" at bounding box center [95, 552] width 190 height 28
